Goal: Check status: Check status

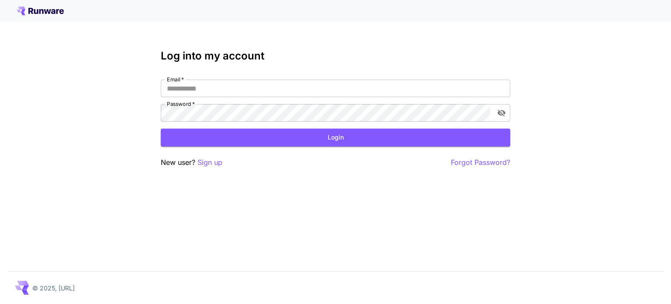
type input "**********"
click at [311, 129] on button "Login" at bounding box center [335, 137] width 349 height 18
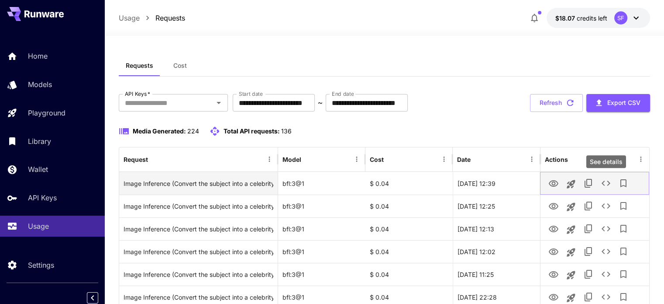
click at [604, 183] on icon "See details" at bounding box center [606, 183] width 10 height 10
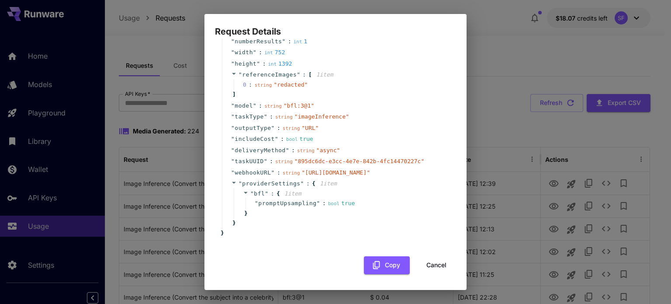
scroll to position [91, 0]
click at [424, 266] on button "Cancel" at bounding box center [436, 265] width 39 height 18
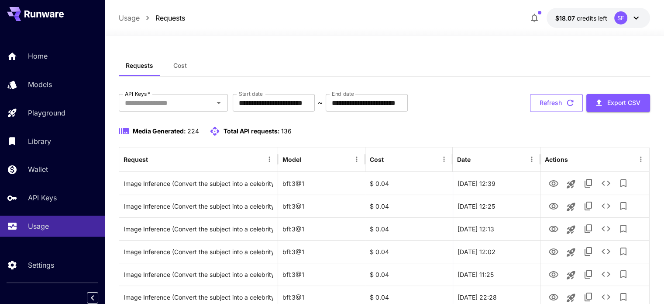
click at [559, 102] on button "Refresh" at bounding box center [556, 103] width 53 height 18
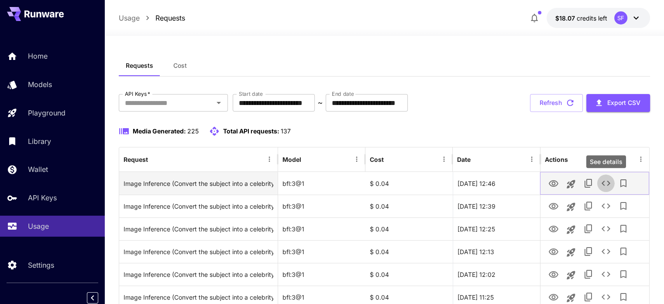
click at [606, 183] on icon "See details" at bounding box center [606, 183] width 10 height 10
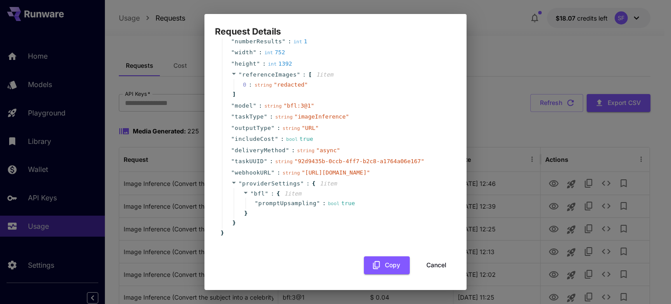
click at [436, 264] on button "Cancel" at bounding box center [436, 265] width 39 height 18
